Goal: Transaction & Acquisition: Purchase product/service

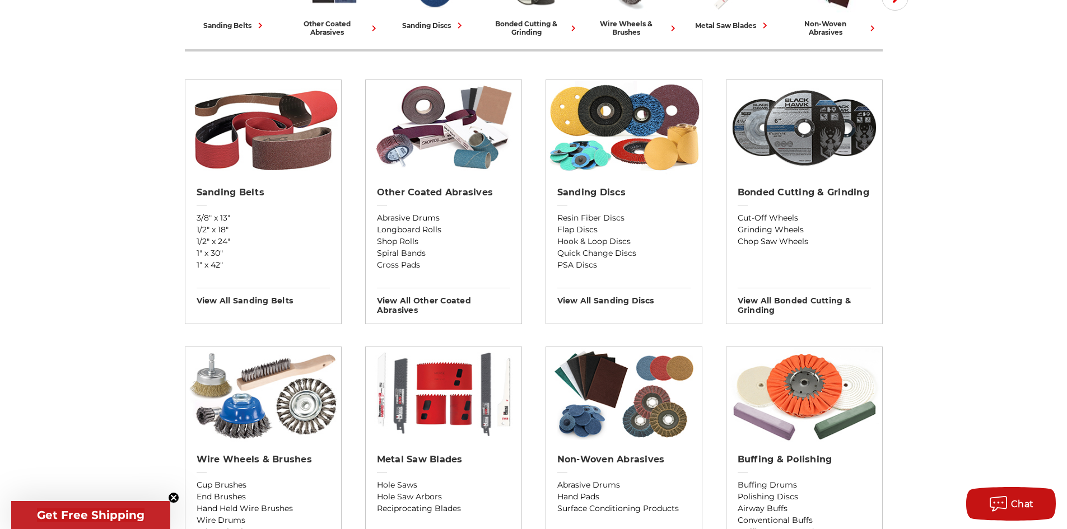
scroll to position [392, 0]
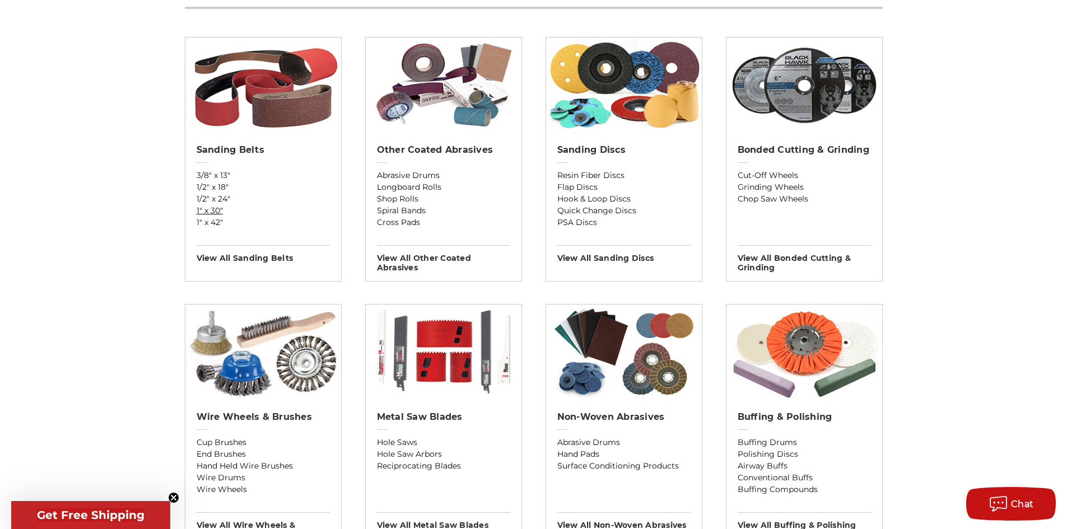
click at [215, 211] on link "1" x 30"" at bounding box center [263, 211] width 133 height 12
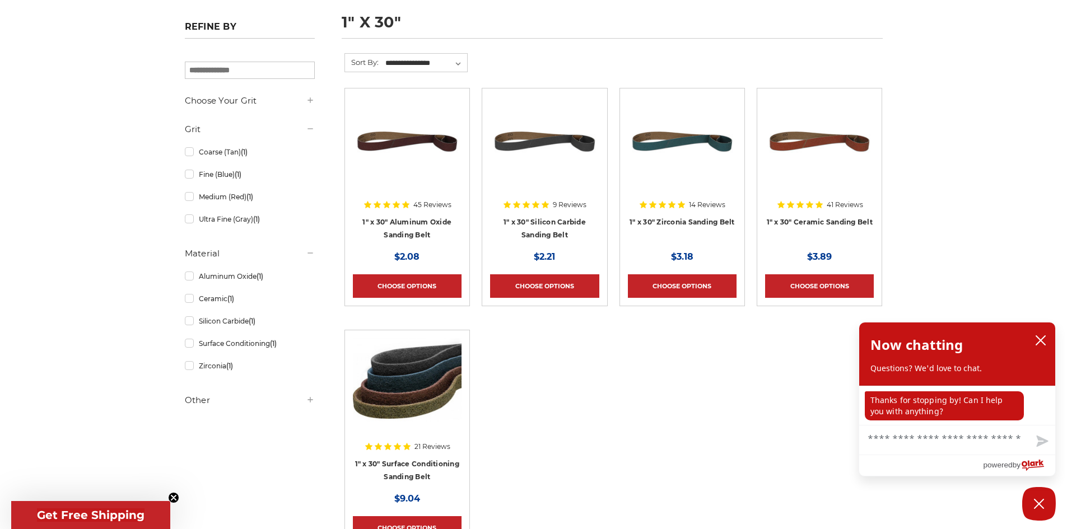
scroll to position [280, 0]
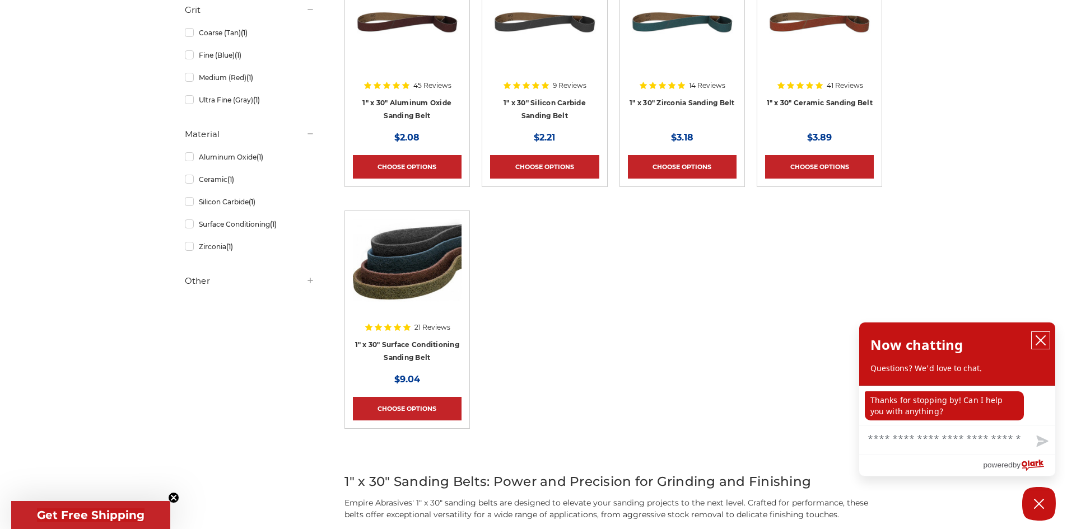
click at [1041, 337] on icon "close chatbox" at bounding box center [1040, 340] width 11 height 11
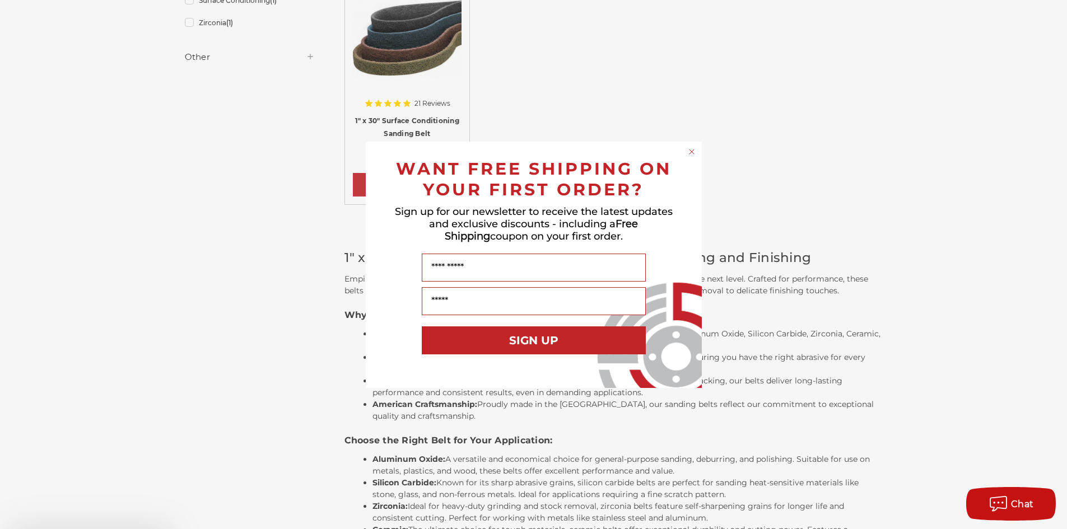
scroll to position [728, 0]
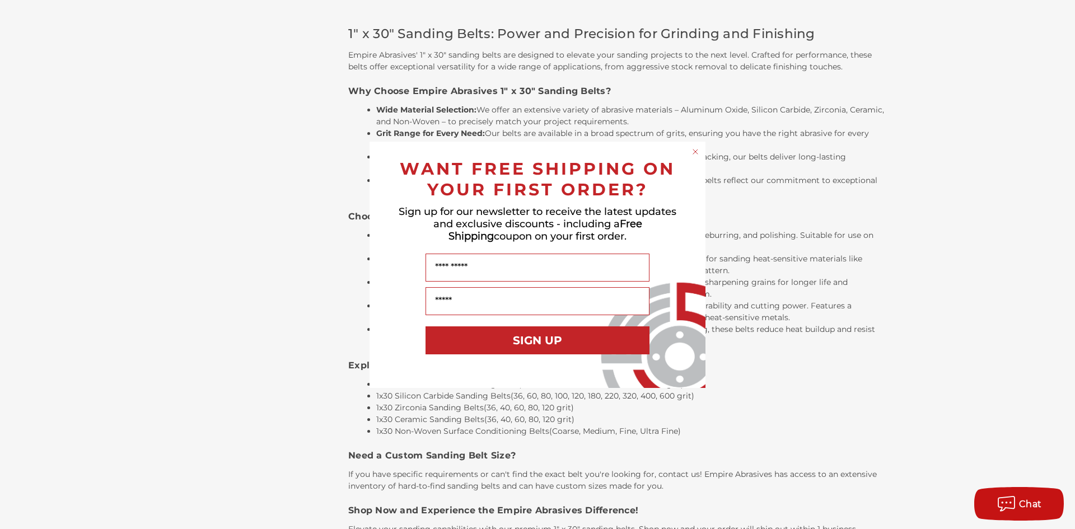
click at [699, 152] on circle "Close dialog" at bounding box center [696, 151] width 11 height 11
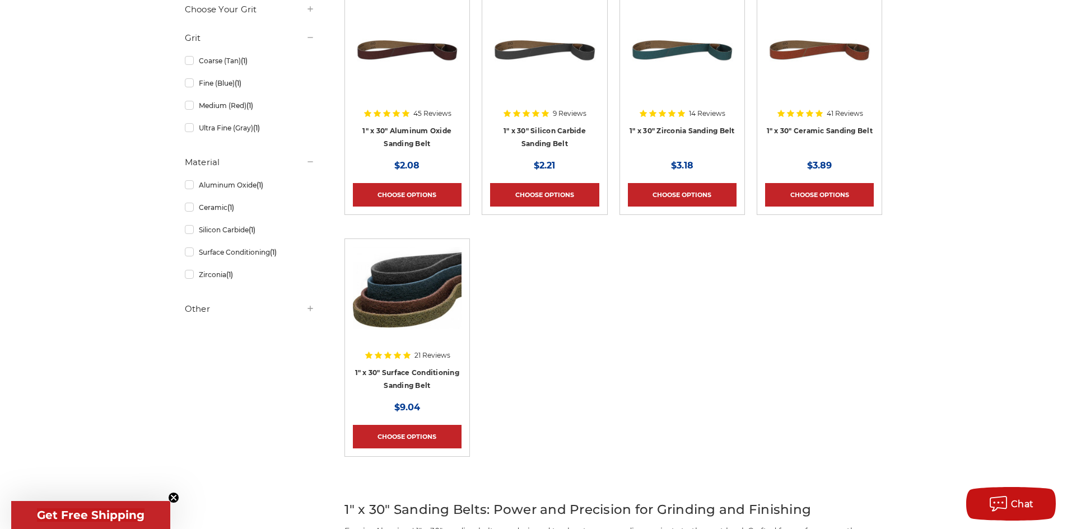
scroll to position [56, 0]
